Goal: Task Accomplishment & Management: Manage account settings

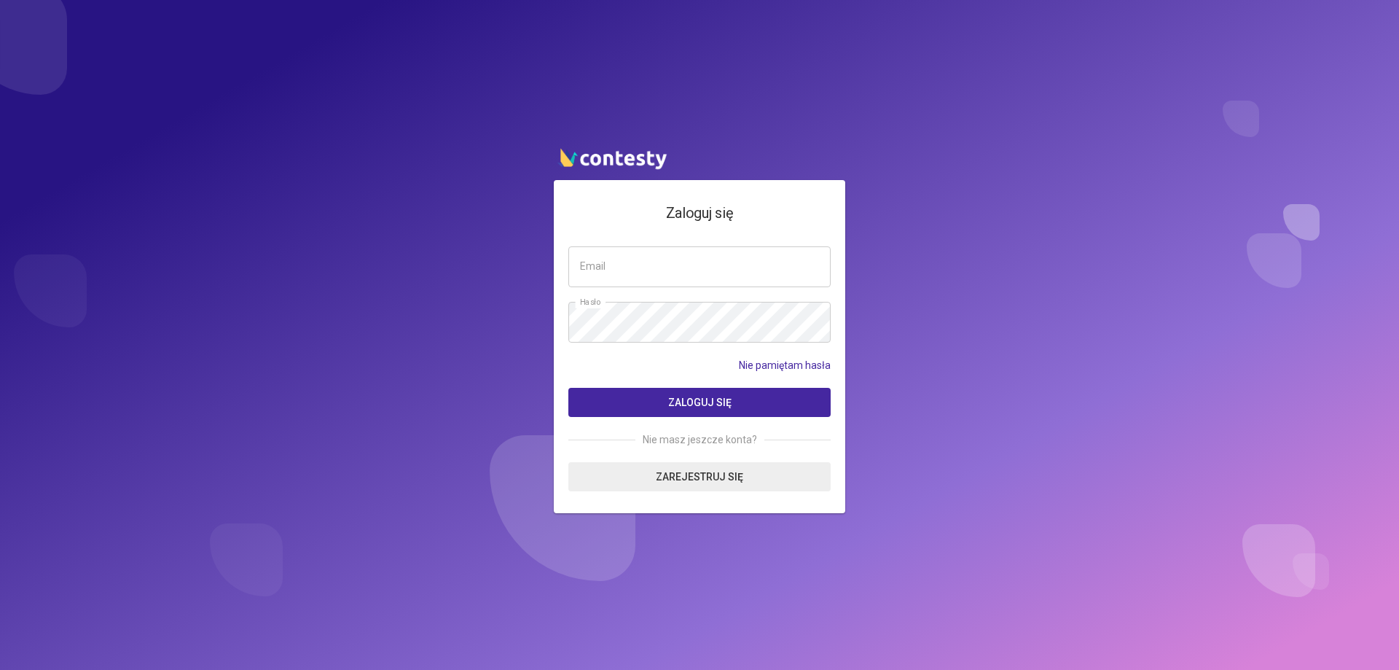
click at [693, 275] on input "email" at bounding box center [699, 266] width 262 height 41
type input "**********"
click at [690, 404] on span "Zaloguj się" at bounding box center [699, 402] width 63 height 12
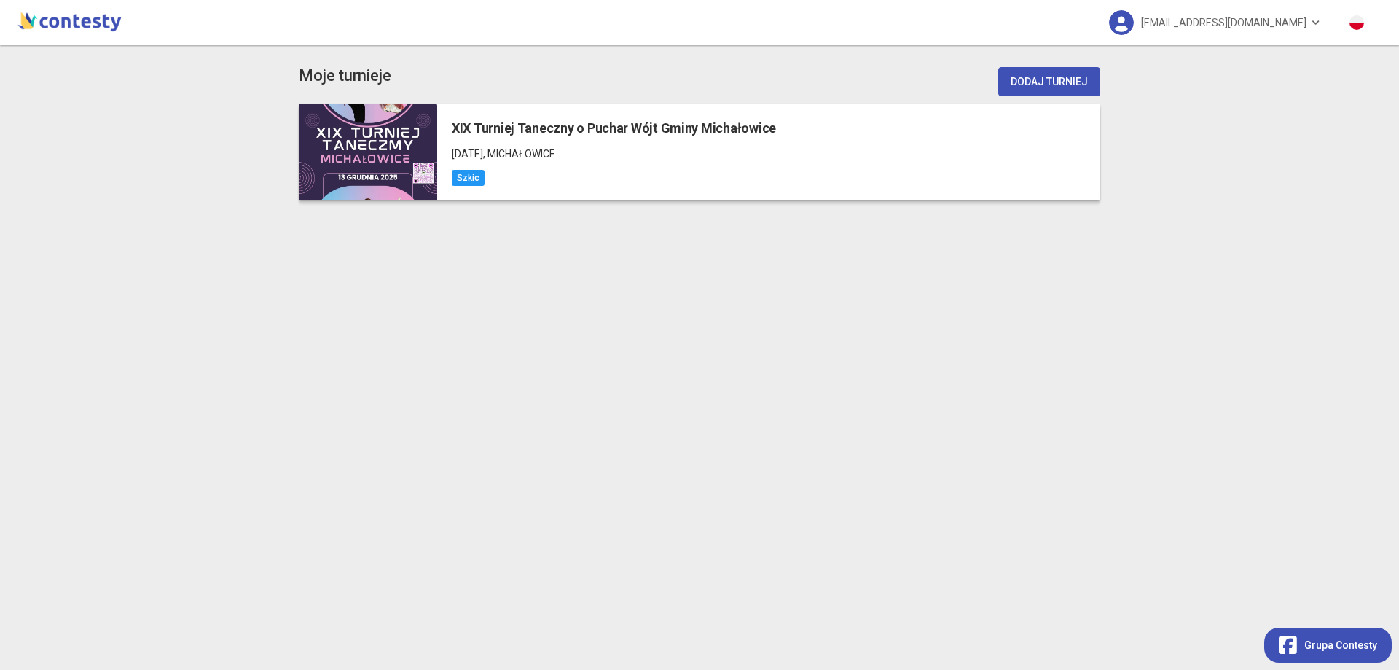
click at [500, 128] on h5 "XIX Turniej Taneczny o Puchar Wójt Gminy Michałowice" at bounding box center [614, 128] width 324 height 20
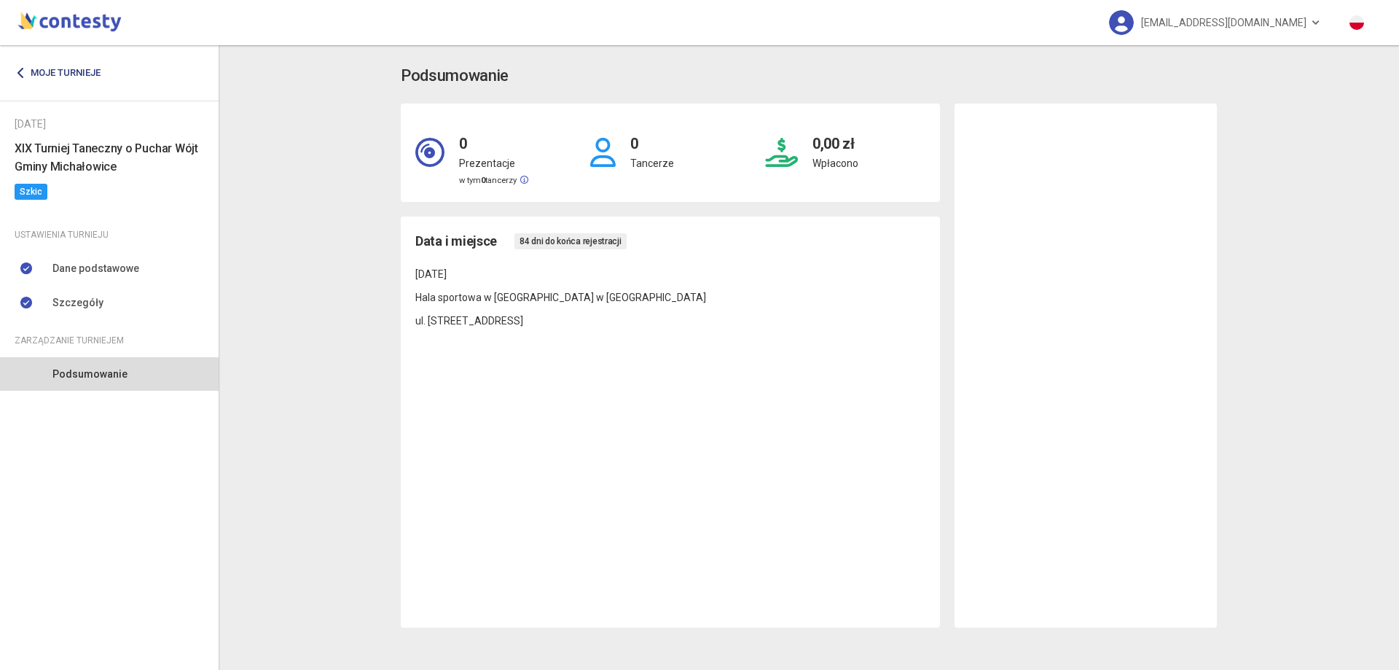
click at [50, 75] on link "Moje turnieje" at bounding box center [63, 73] width 97 height 26
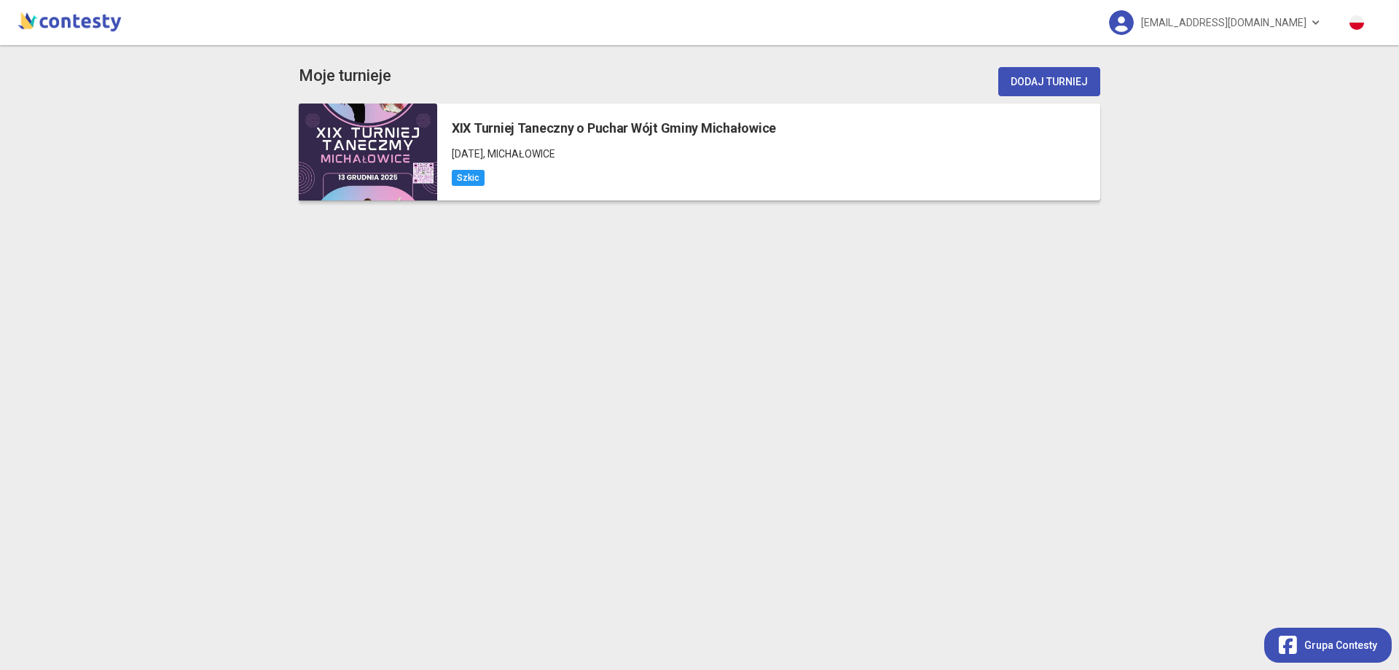
click at [464, 177] on span "Szkic" at bounding box center [468, 178] width 33 height 16
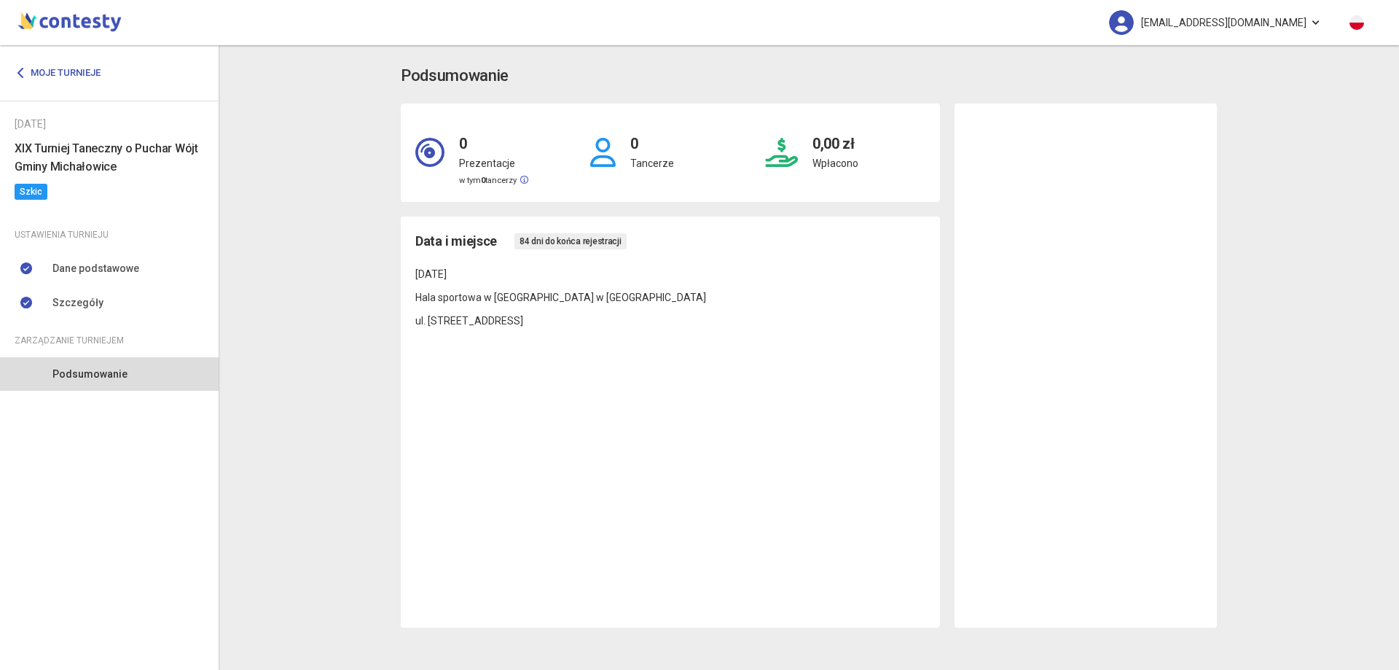
click at [1310, 20] on link "kszdrowie@gmail.com" at bounding box center [1215, 22] width 241 height 45
click at [1176, 63] on link "Wyloguj" at bounding box center [1230, 66] width 146 height 28
